Goal: Task Accomplishment & Management: Complete application form

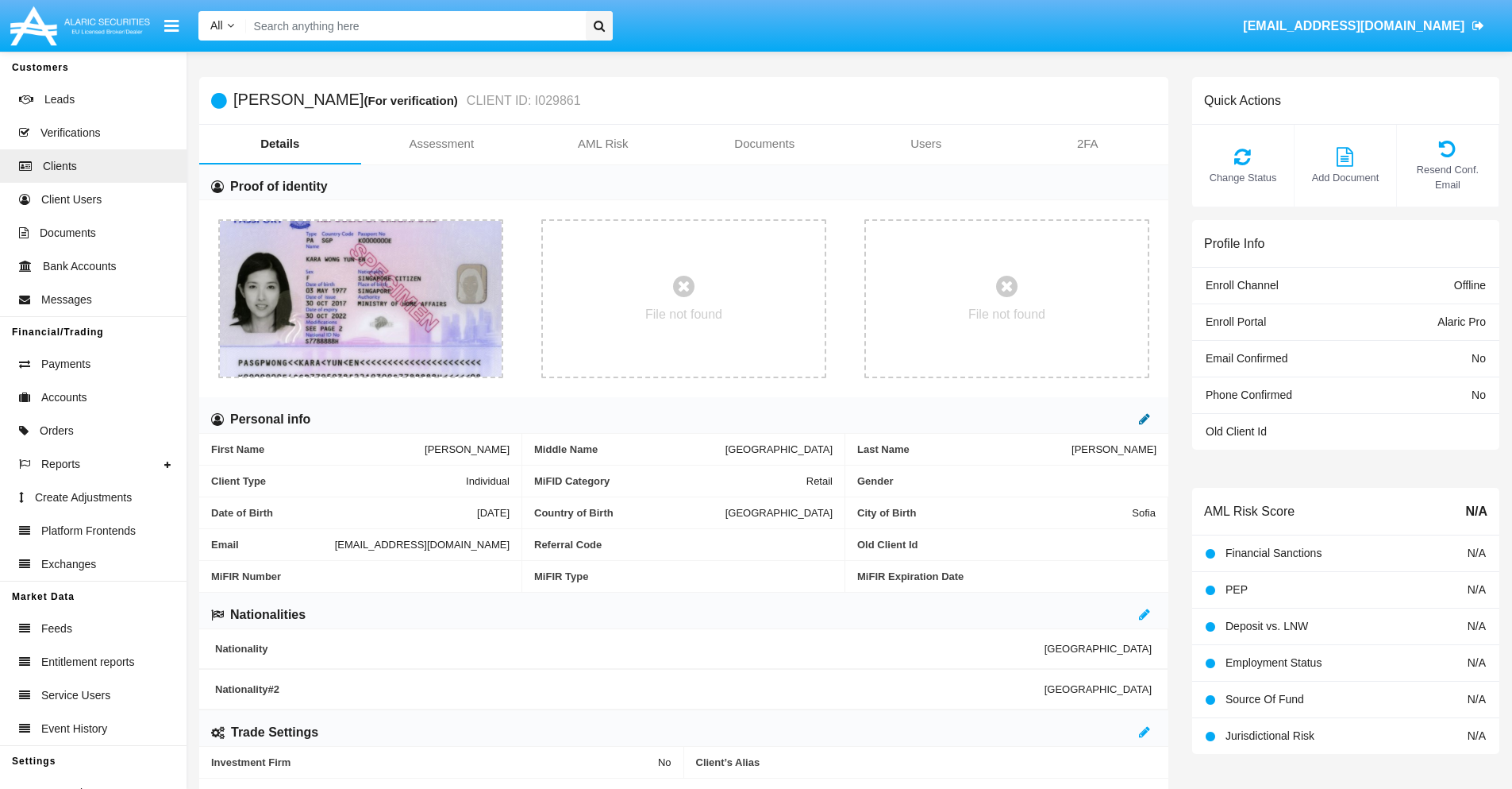
click at [1145, 419] on icon at bounding box center [1145, 419] width 11 height 13
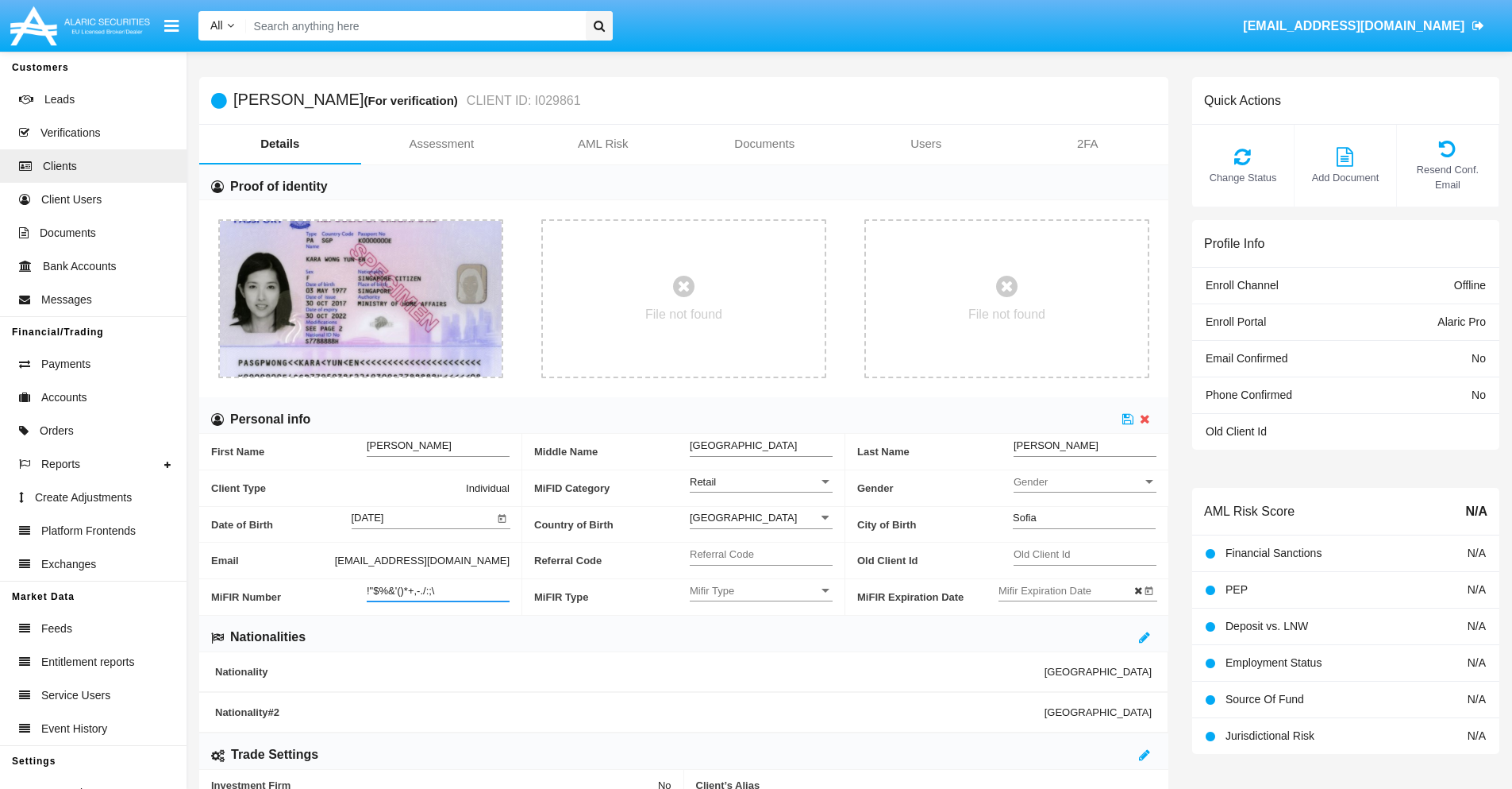
type input "!"$%&'()*+,-./:;\"
click at [1128, 419] on icon at bounding box center [1128, 419] width 11 height 13
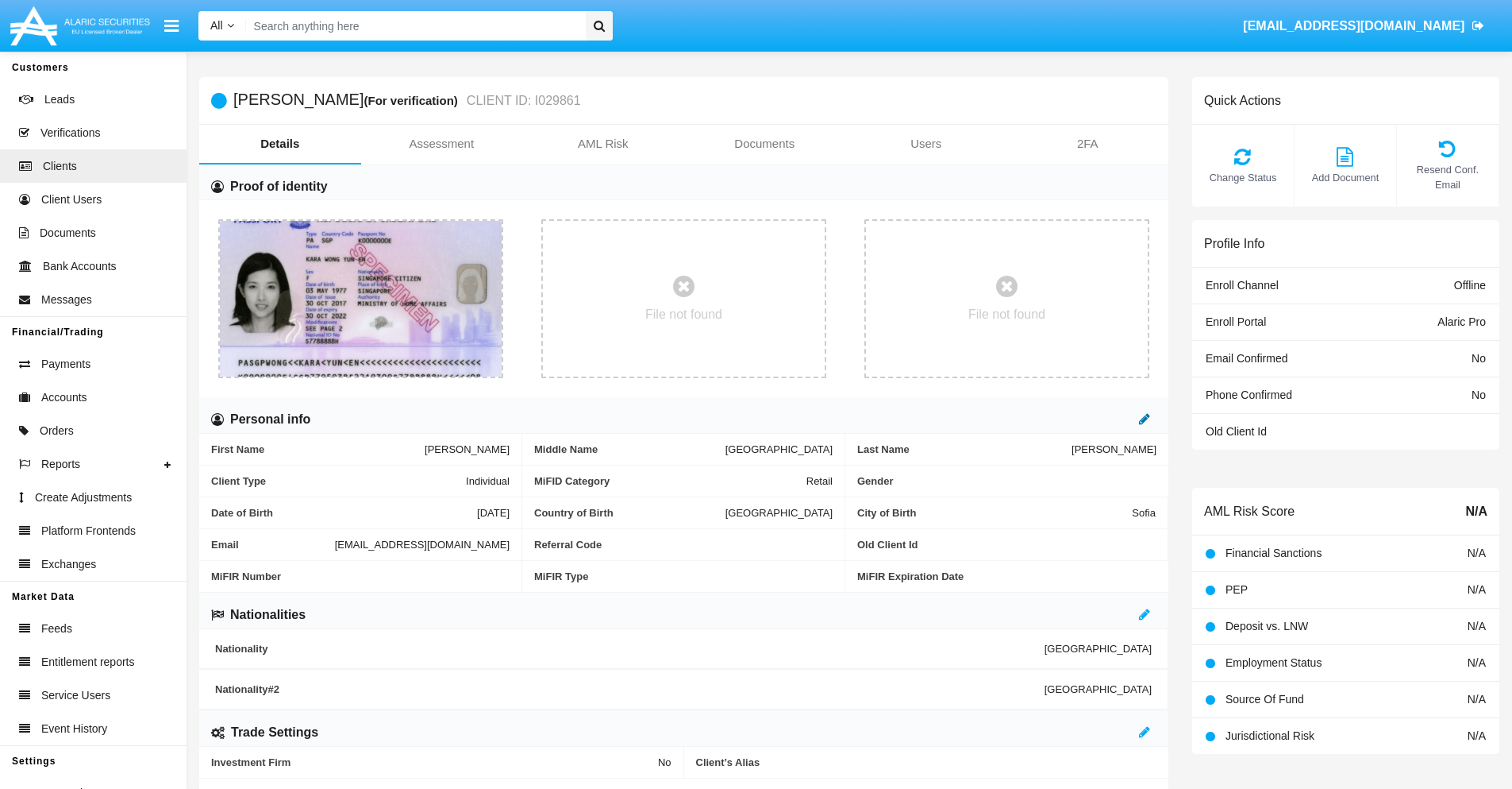
click at [1145, 419] on icon at bounding box center [1145, 419] width 11 height 13
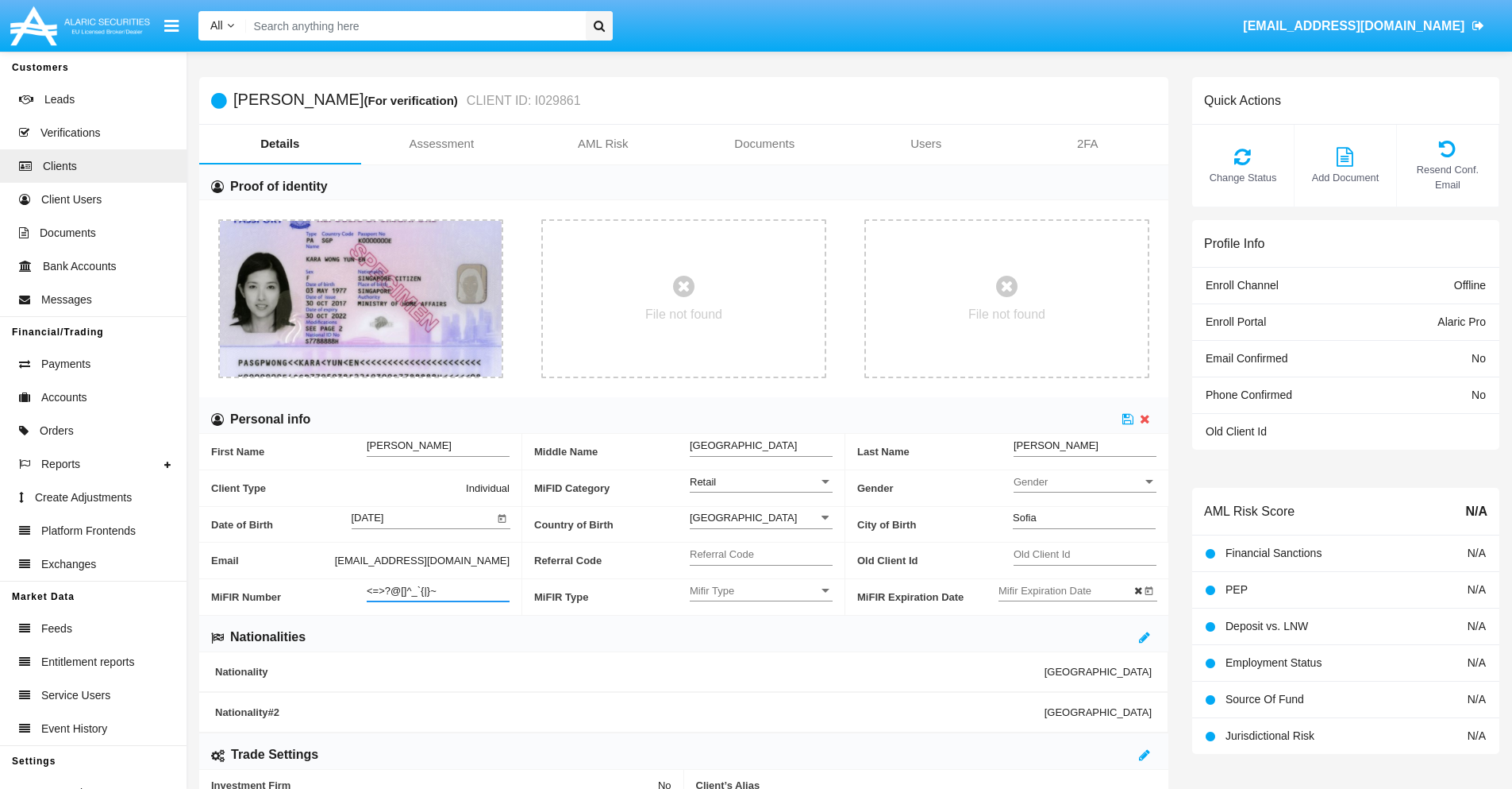
type input "<=>?@[]^_`{|}~"
click at [1128, 419] on icon at bounding box center [1128, 419] width 11 height 13
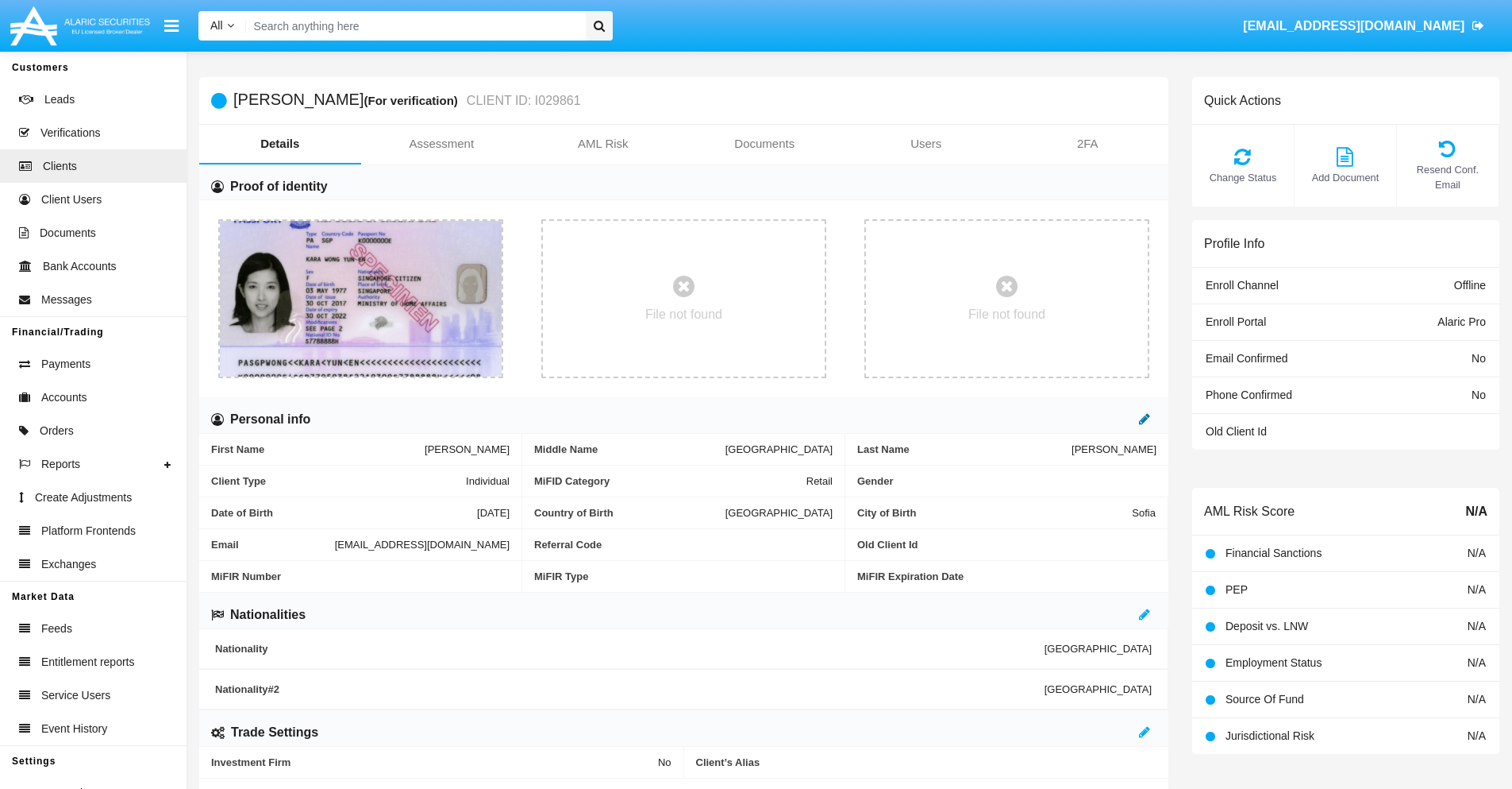
click at [1145, 419] on icon at bounding box center [1145, 419] width 11 height 13
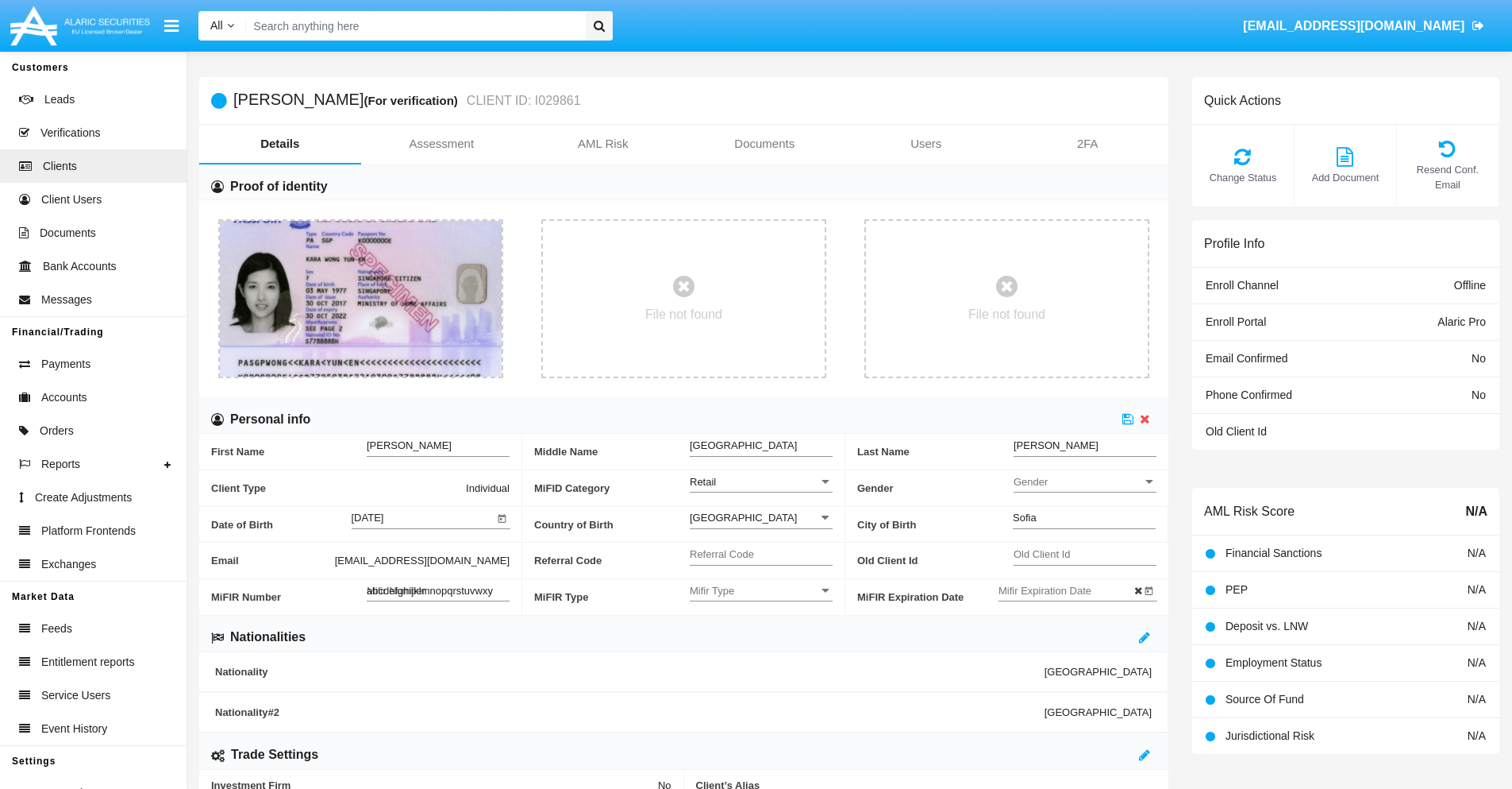
type input "abcdefghijklmnopqrstuvwxyz"
click at [1128, 419] on icon at bounding box center [1128, 419] width 11 height 13
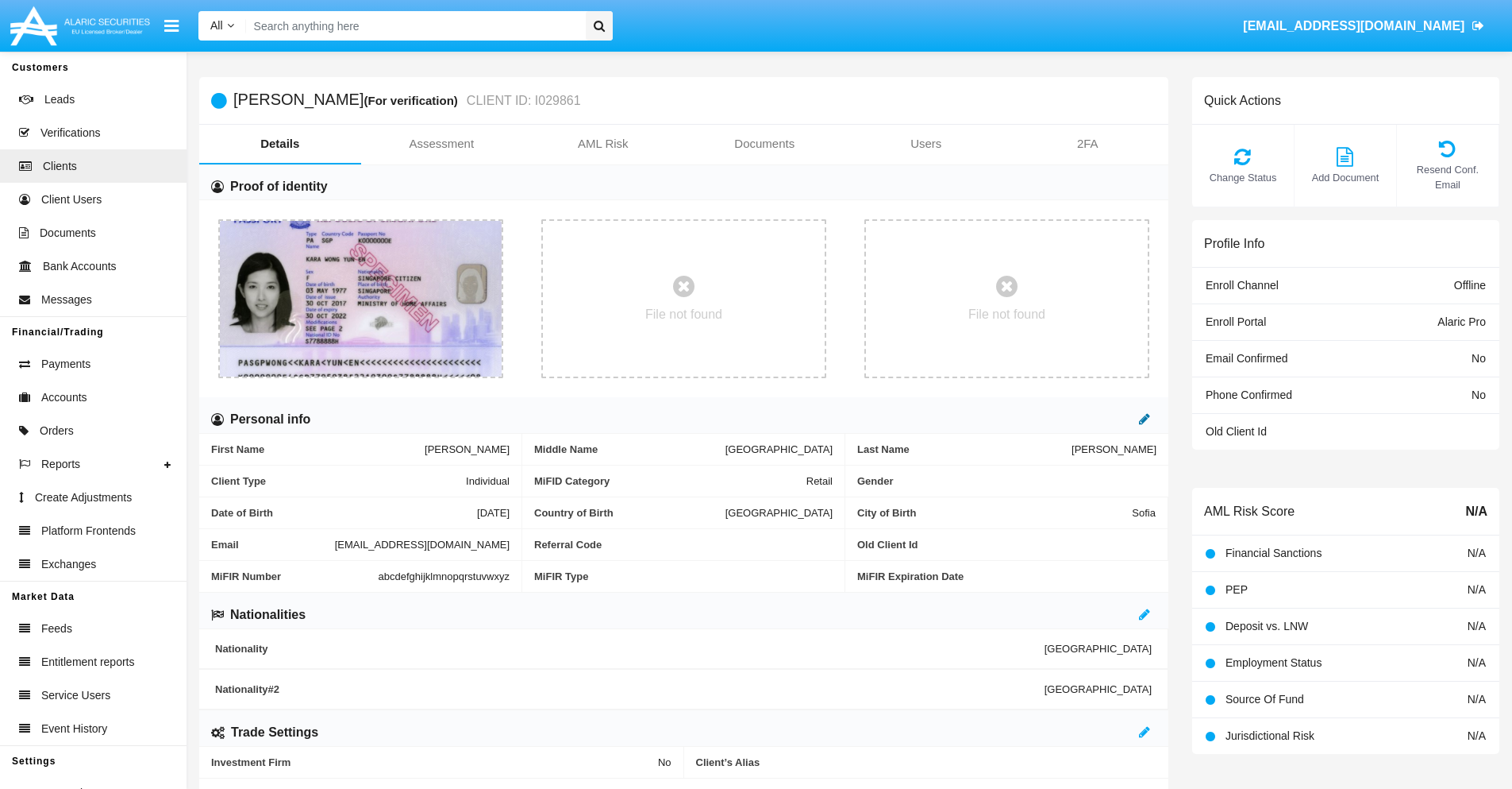
click at [1145, 419] on icon at bounding box center [1145, 419] width 11 height 13
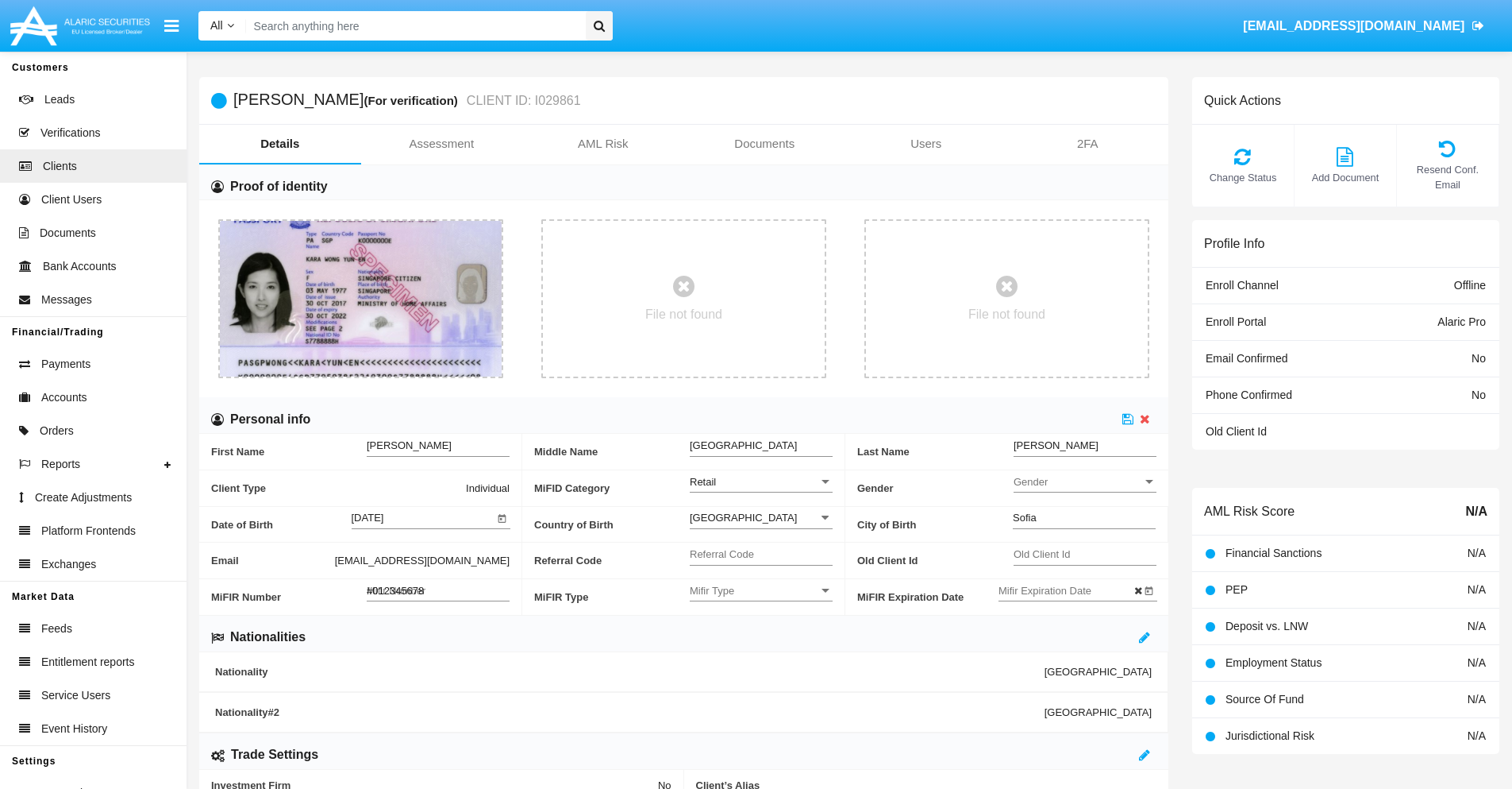
type input "#0123456789"
click at [1128, 419] on icon at bounding box center [1128, 419] width 11 height 13
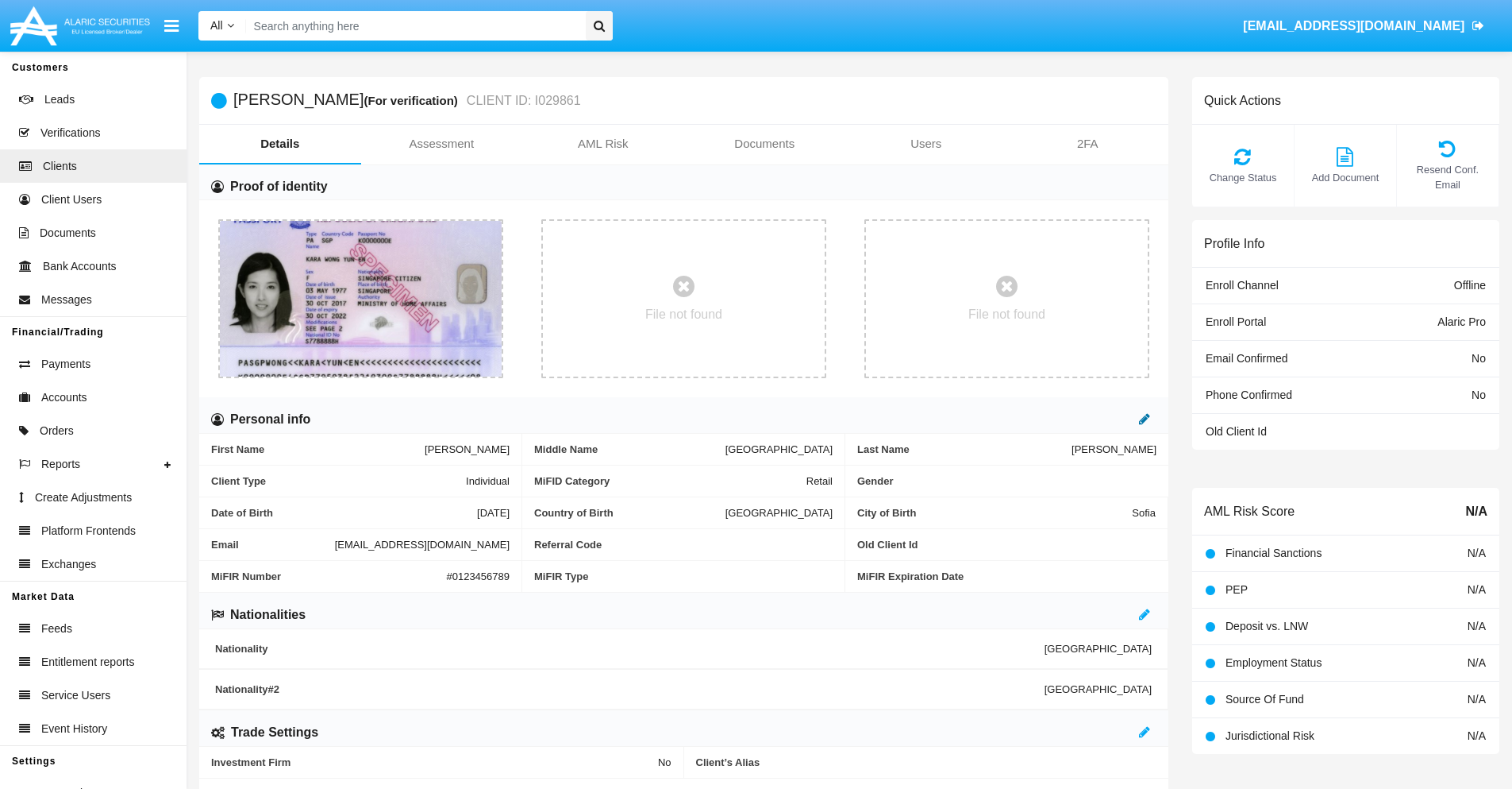
click at [1145, 419] on icon at bounding box center [1145, 419] width 11 height 13
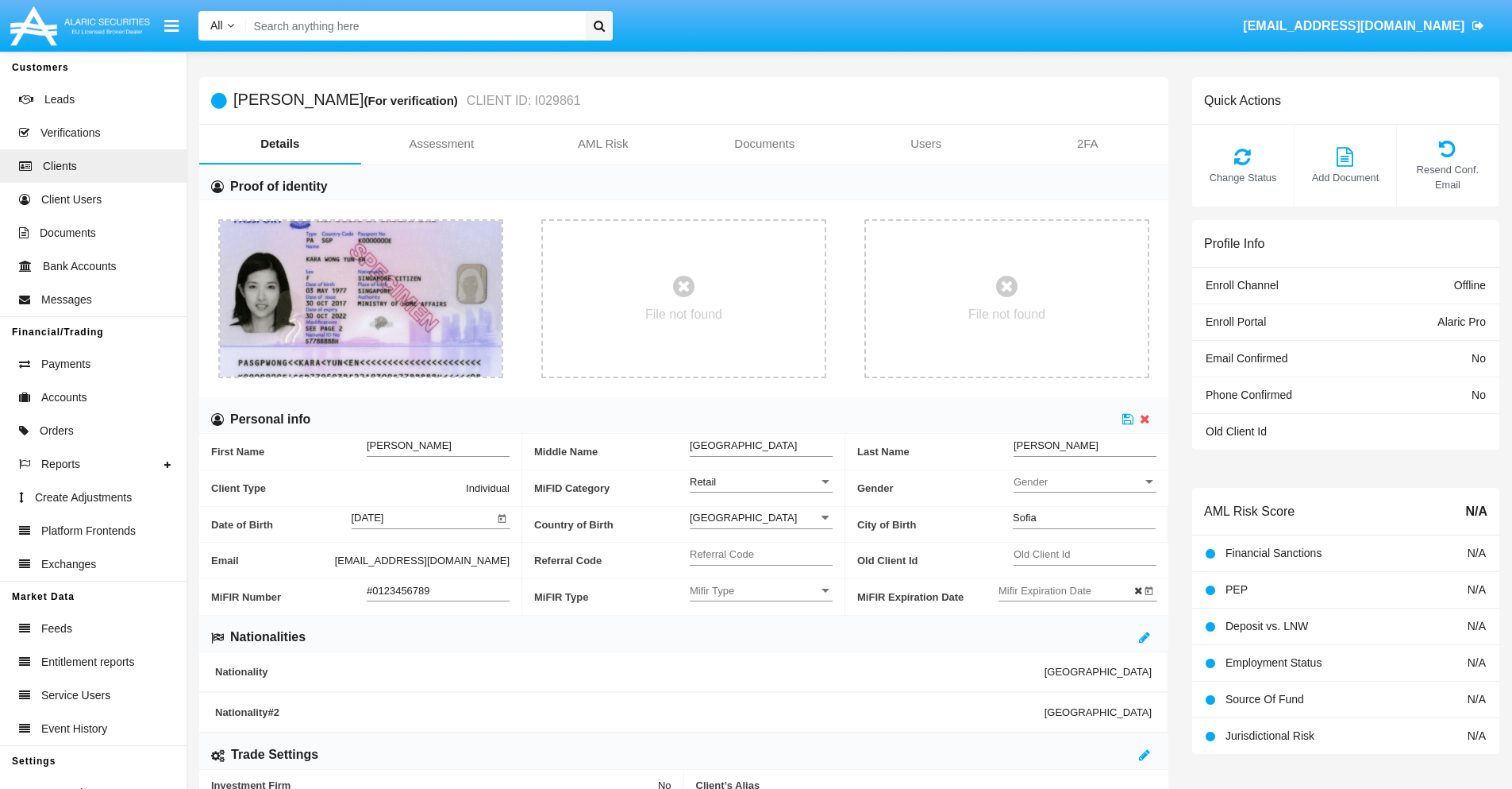
click at [439, 590] on input "#0123456789" at bounding box center [439, 590] width 143 height 14
click at [1128, 419] on icon at bounding box center [1128, 419] width 11 height 13
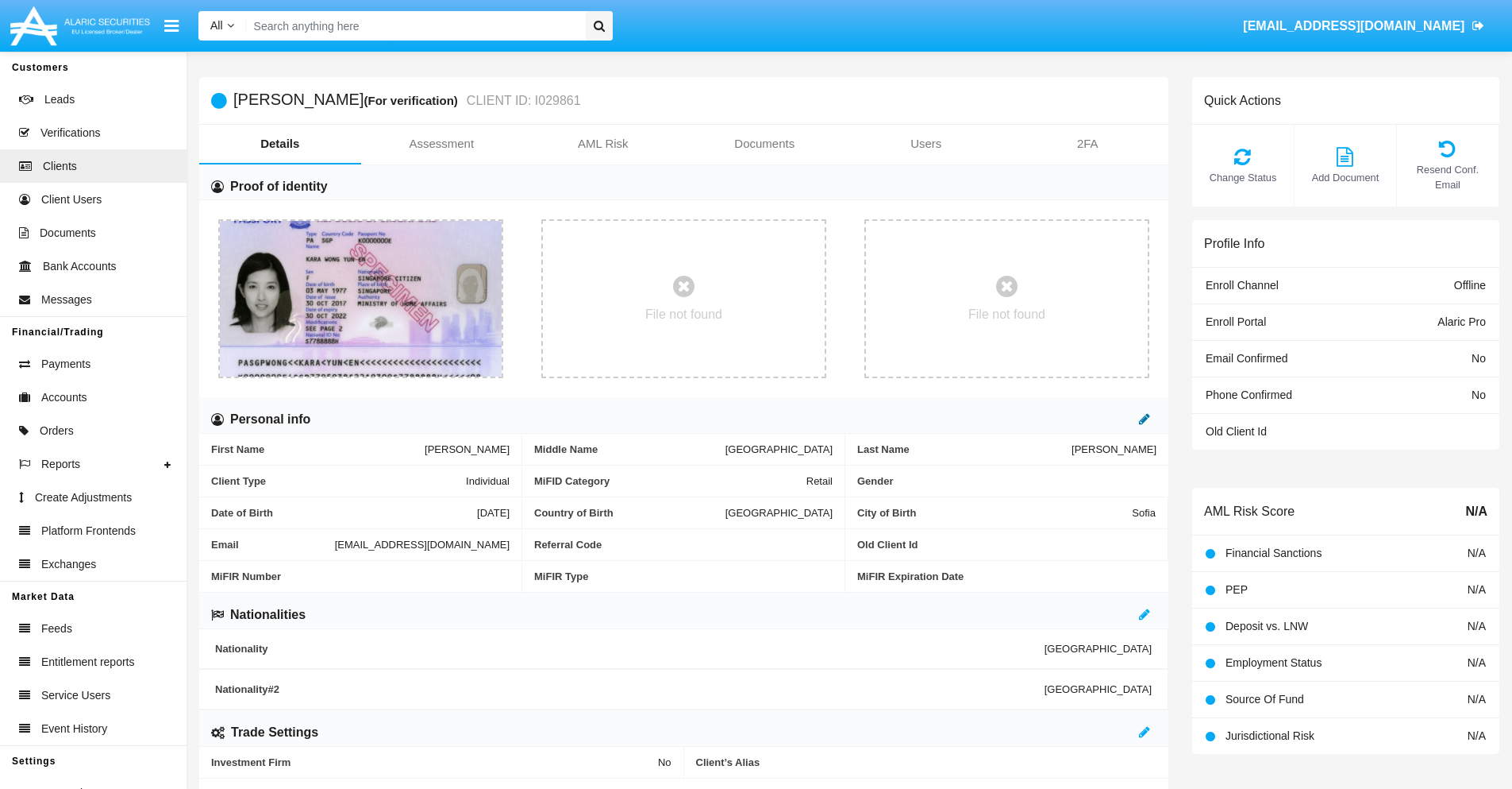
click at [1145, 419] on icon at bounding box center [1145, 419] width 11 height 13
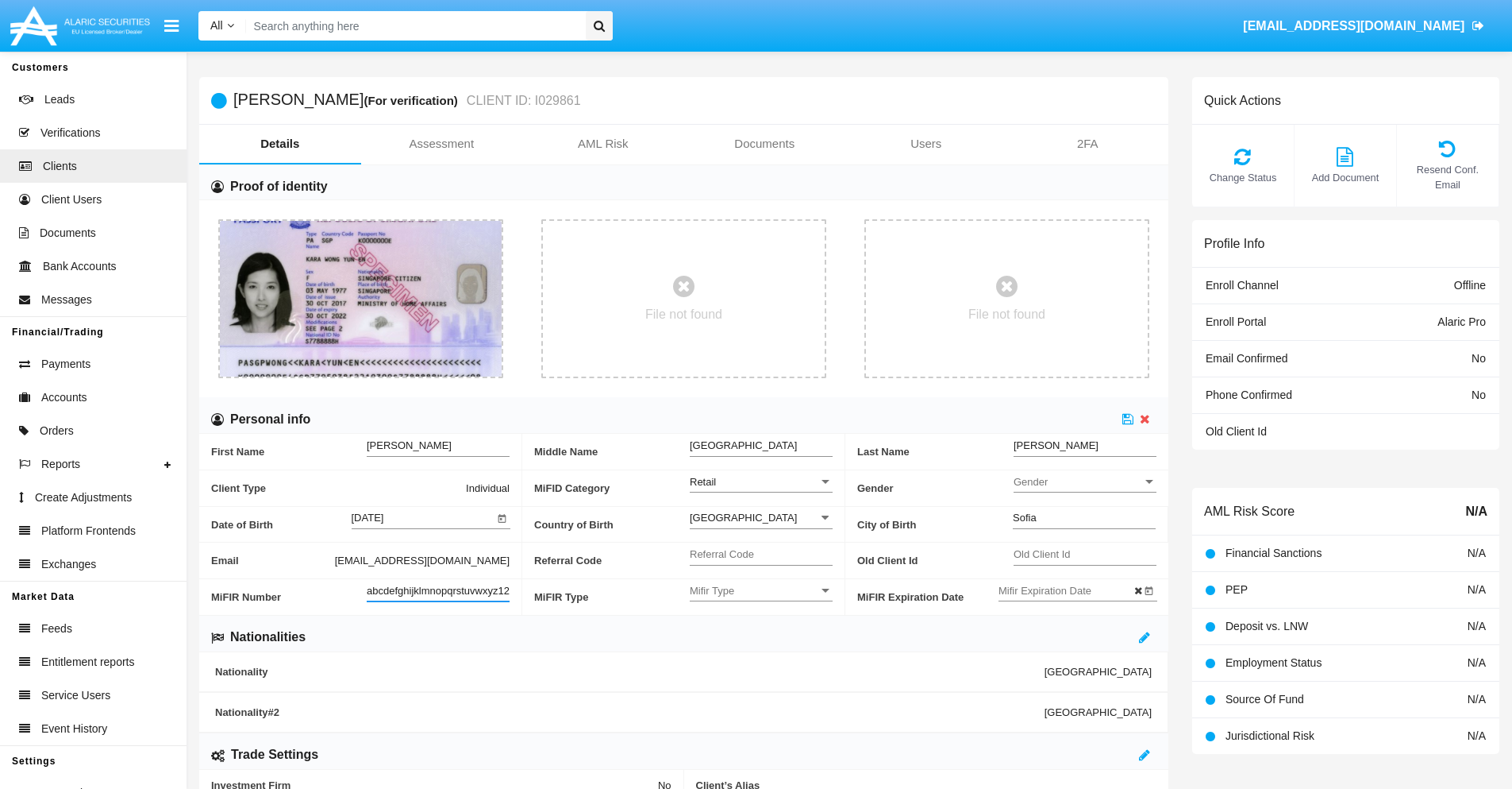
scroll to position [0, 11]
type input "abcdefghijklmnopqrstuvwxyz1234"
click at [1128, 419] on icon at bounding box center [1128, 419] width 11 height 13
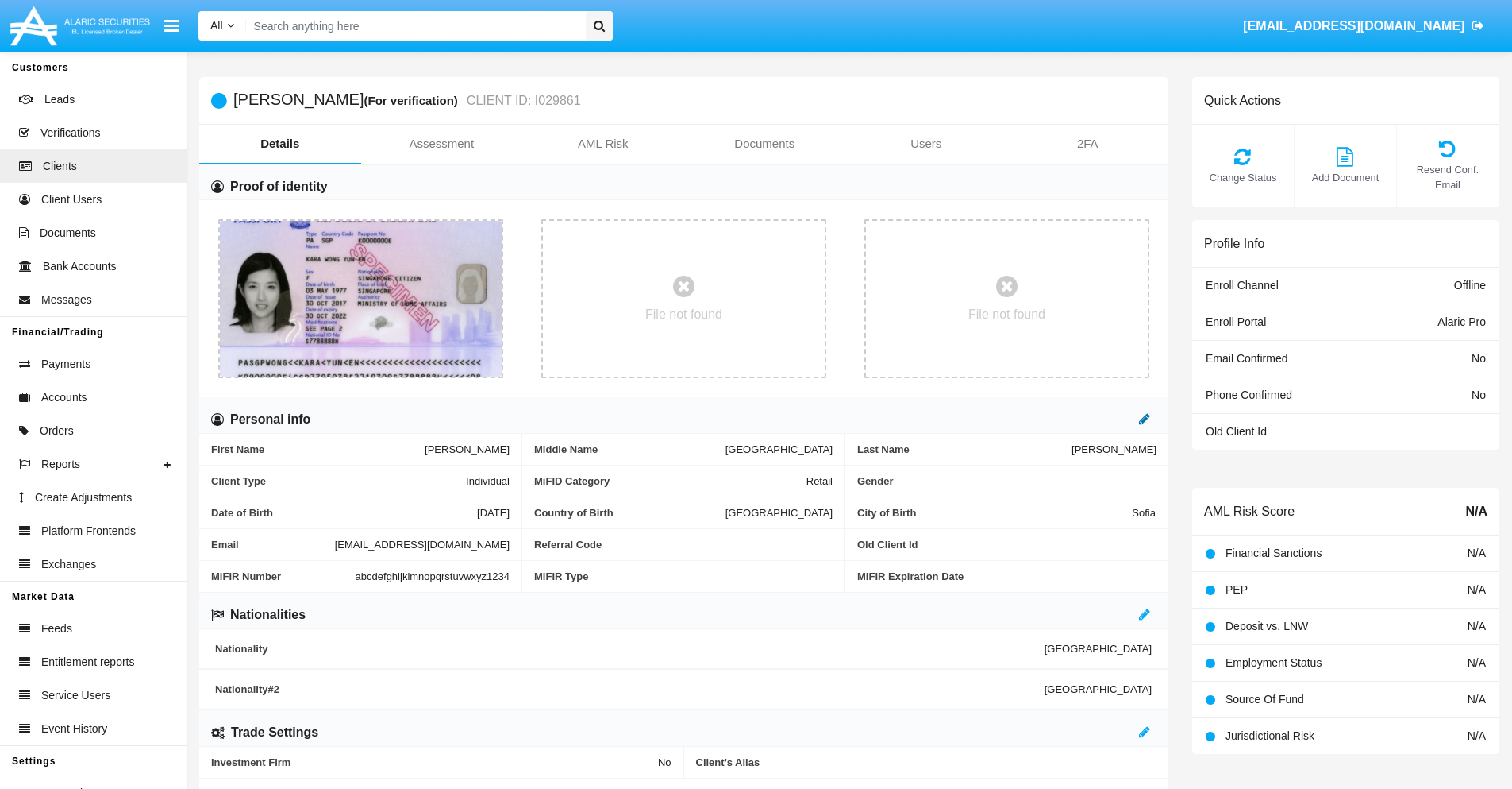
click at [1145, 419] on icon at bounding box center [1145, 419] width 11 height 13
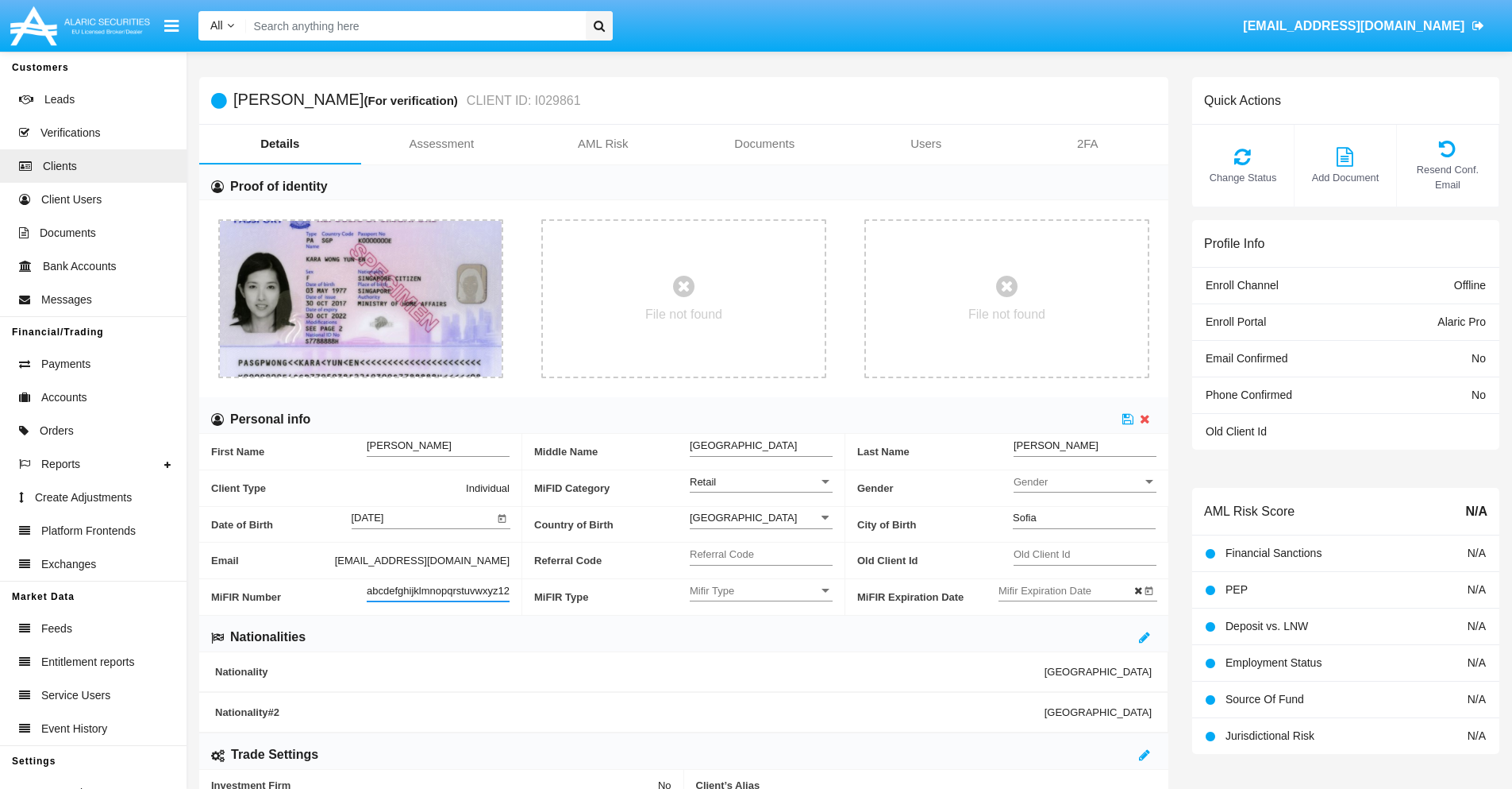
scroll to position [0, 16]
type input "abcdefghijklmnopqrstuvwxyz12345"
click at [1128, 419] on icon at bounding box center [1128, 419] width 11 height 13
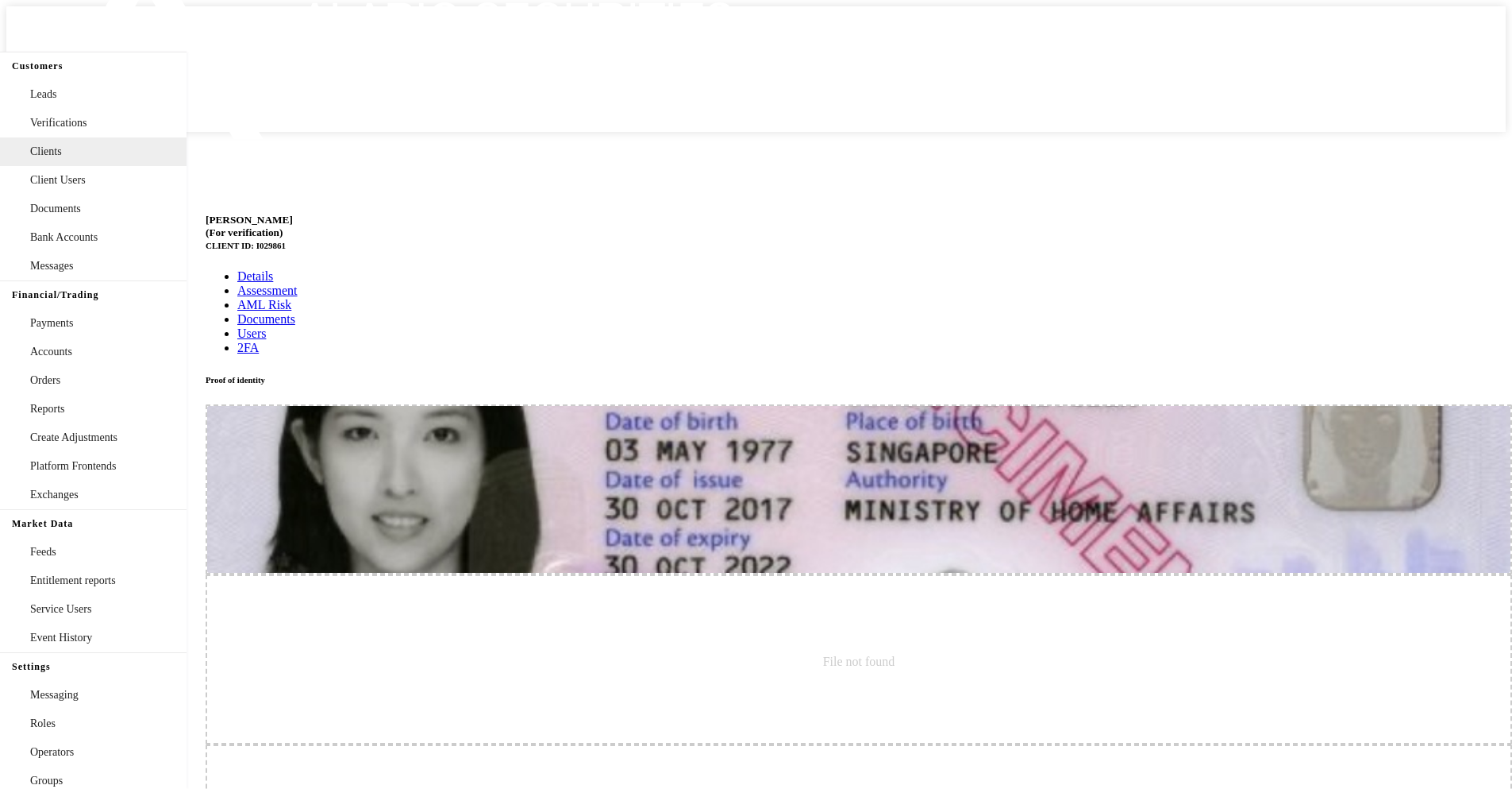
type input "IJM6HVLqGiMlX1zW5LKN"
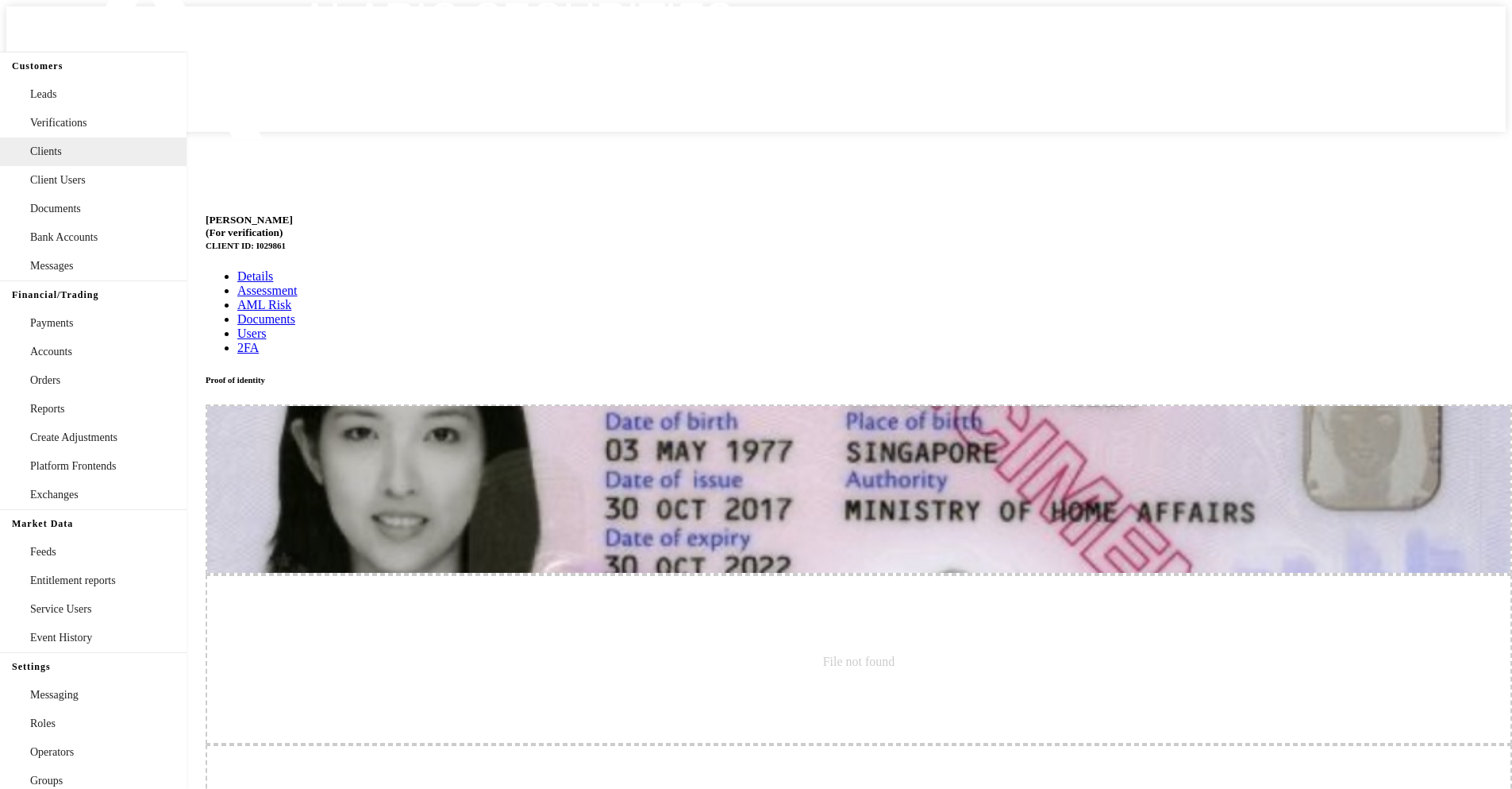
type input "01/01/30"
